Goal: Find specific page/section

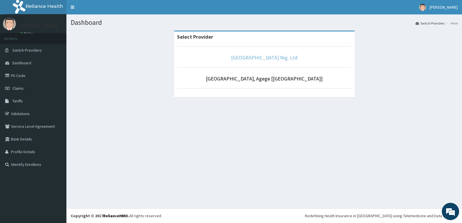
click at [262, 57] on link "[GEOGRAPHIC_DATA] Nig. Ltd" at bounding box center [264, 57] width 66 height 7
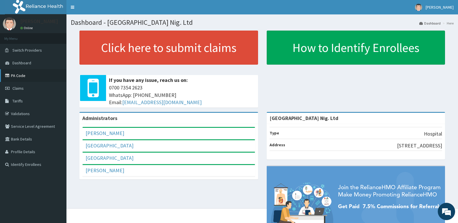
click at [22, 74] on link "PA Code" at bounding box center [33, 75] width 66 height 13
